Goal: Transaction & Acquisition: Purchase product/service

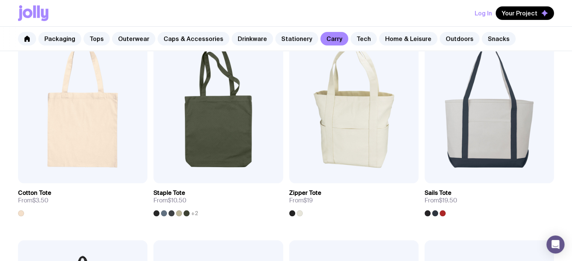
scroll to position [166, 0]
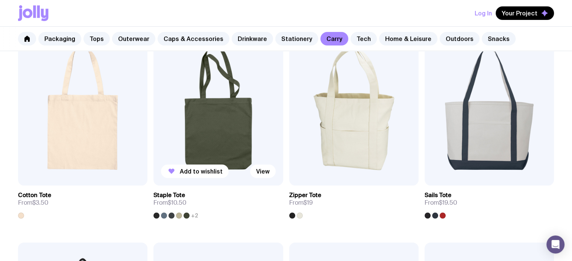
click at [239, 114] on img at bounding box center [218, 107] width 129 height 155
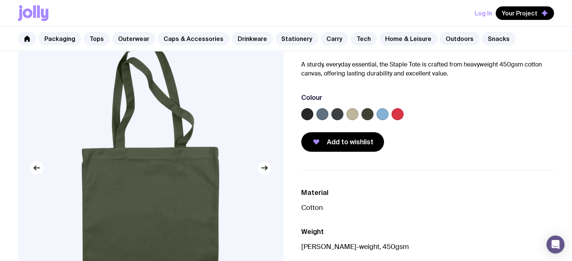
scroll to position [55, 0]
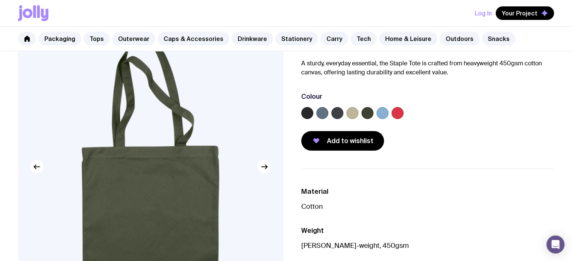
click at [322, 114] on label at bounding box center [322, 113] width 12 height 12
click at [0, 0] on input "radio" at bounding box center [0, 0] width 0 height 0
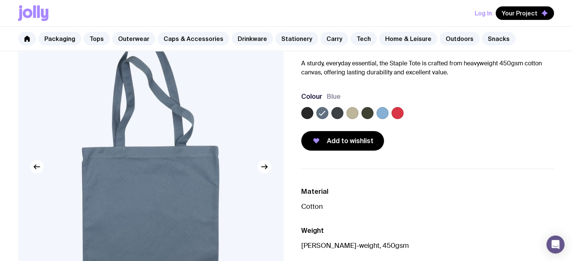
click at [335, 114] on label at bounding box center [337, 113] width 12 height 12
click at [0, 0] on input "radio" at bounding box center [0, 0] width 0 height 0
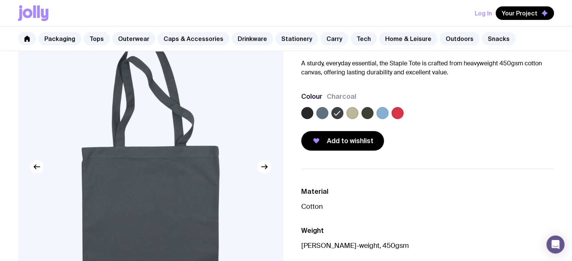
click at [379, 112] on label at bounding box center [383, 113] width 12 height 12
click at [0, 0] on input "radio" at bounding box center [0, 0] width 0 height 0
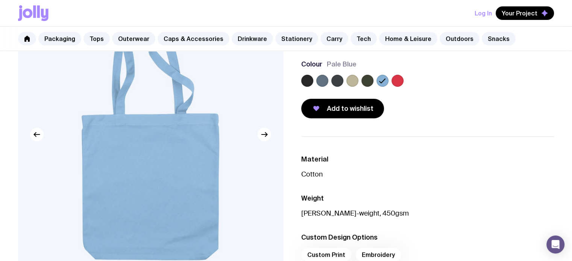
scroll to position [92, 0]
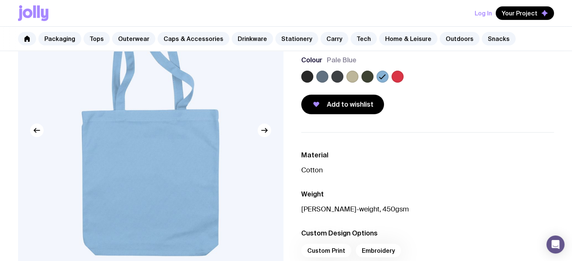
click at [321, 75] on label at bounding box center [322, 77] width 12 height 12
click at [0, 0] on input "radio" at bounding box center [0, 0] width 0 height 0
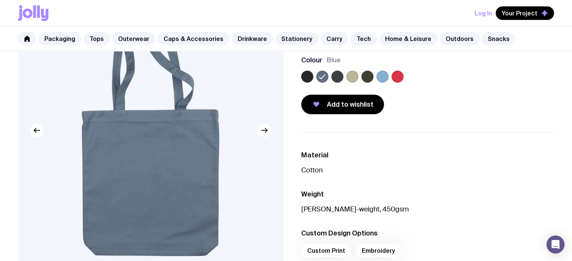
click at [334, 75] on label at bounding box center [337, 77] width 12 height 12
click at [0, 0] on input "radio" at bounding box center [0, 0] width 0 height 0
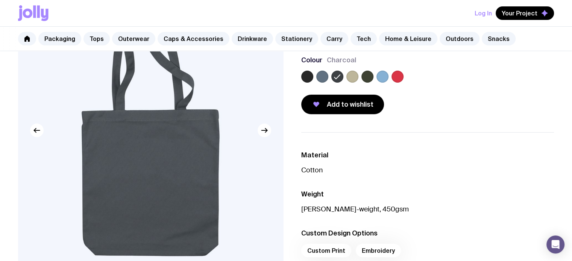
click at [322, 77] on label at bounding box center [322, 77] width 12 height 12
click at [0, 0] on input "radio" at bounding box center [0, 0] width 0 height 0
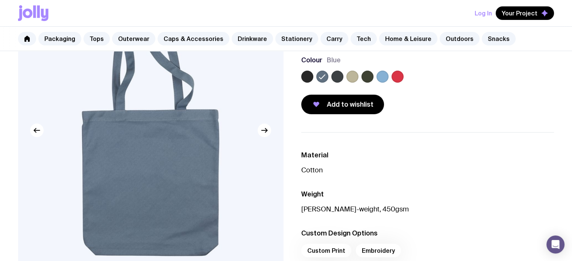
click at [378, 78] on label at bounding box center [383, 77] width 12 height 12
click at [0, 0] on input "radio" at bounding box center [0, 0] width 0 height 0
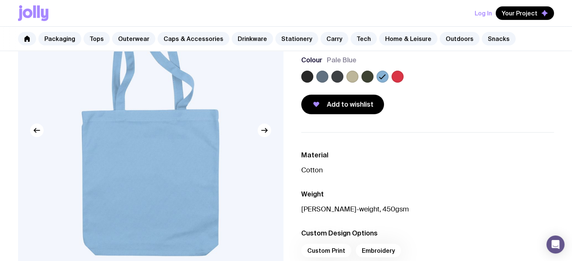
click at [323, 76] on label at bounding box center [322, 77] width 12 height 12
click at [0, 0] on input "radio" at bounding box center [0, 0] width 0 height 0
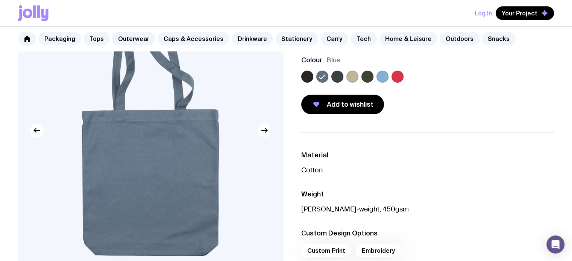
click at [336, 73] on label at bounding box center [337, 77] width 12 height 12
click at [0, 0] on input "radio" at bounding box center [0, 0] width 0 height 0
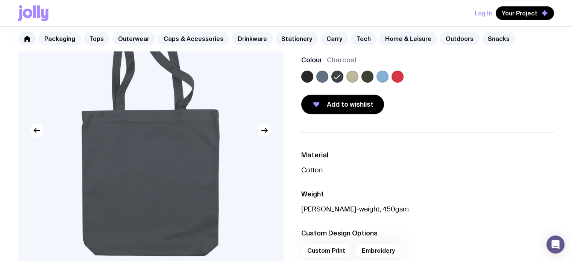
click at [347, 73] on label at bounding box center [353, 77] width 12 height 12
click at [0, 0] on input "radio" at bounding box center [0, 0] width 0 height 0
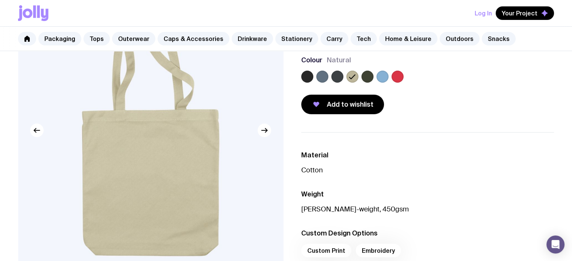
click at [367, 72] on label at bounding box center [368, 77] width 12 height 12
click at [0, 0] on input "radio" at bounding box center [0, 0] width 0 height 0
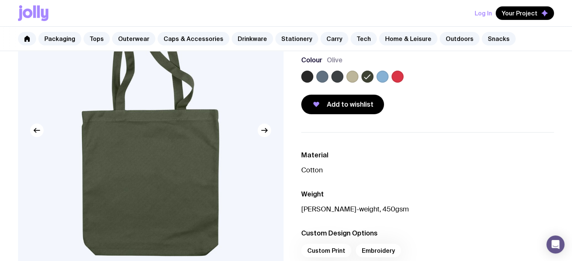
click at [378, 73] on label at bounding box center [383, 77] width 12 height 12
click at [0, 0] on input "radio" at bounding box center [0, 0] width 0 height 0
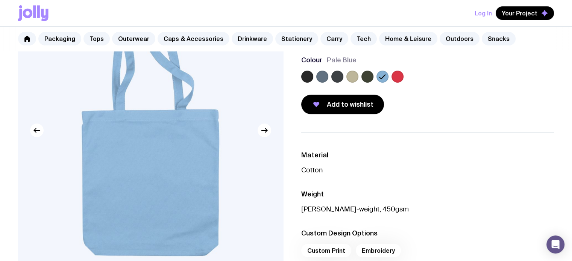
click at [324, 75] on label at bounding box center [322, 77] width 12 height 12
click at [0, 0] on input "radio" at bounding box center [0, 0] width 0 height 0
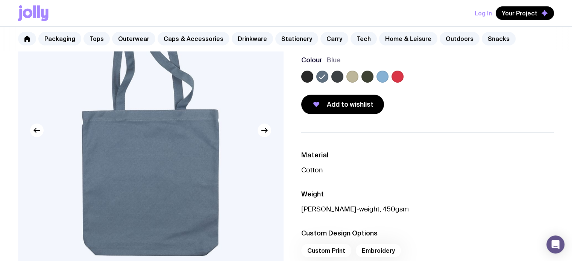
click at [377, 76] on label at bounding box center [383, 77] width 12 height 12
click at [0, 0] on input "radio" at bounding box center [0, 0] width 0 height 0
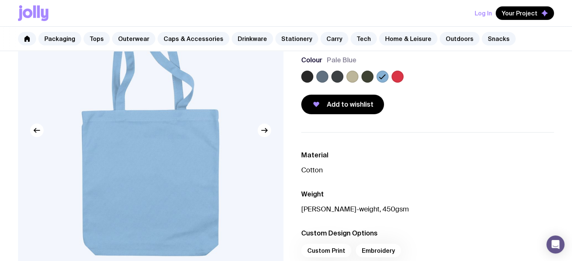
click at [319, 77] on label at bounding box center [322, 77] width 12 height 12
click at [0, 0] on input "radio" at bounding box center [0, 0] width 0 height 0
